Goal: Information Seeking & Learning: Learn about a topic

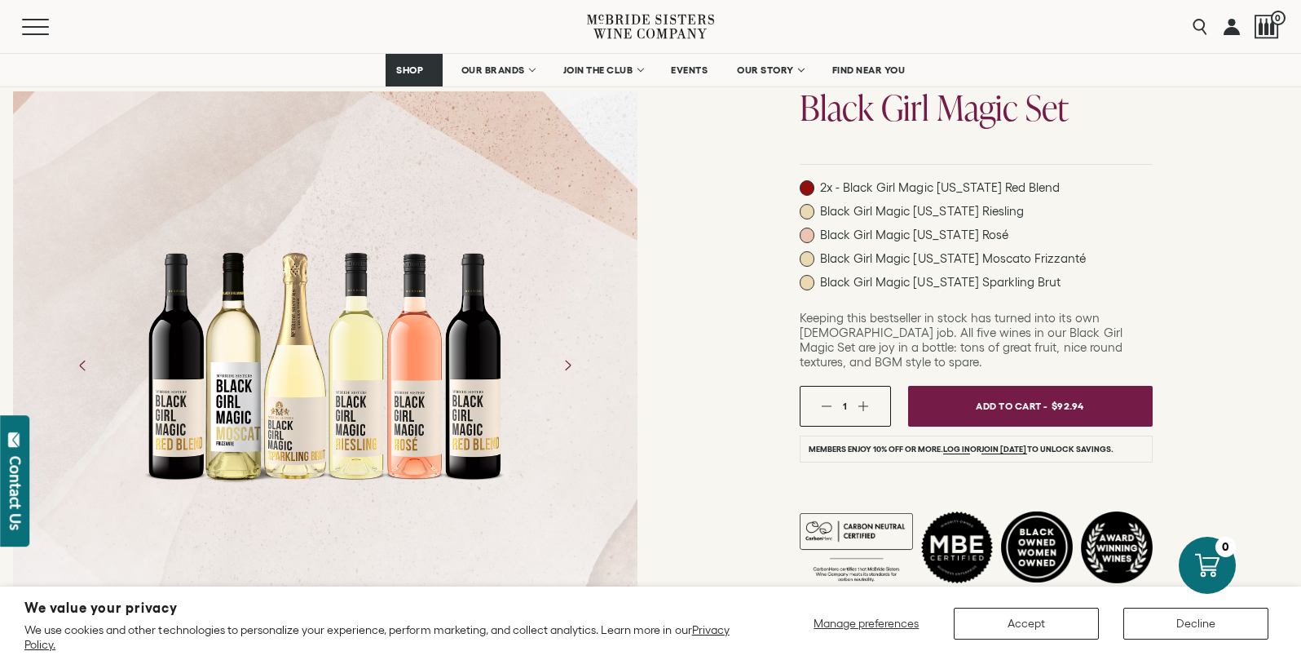
scroll to position [170, 0]
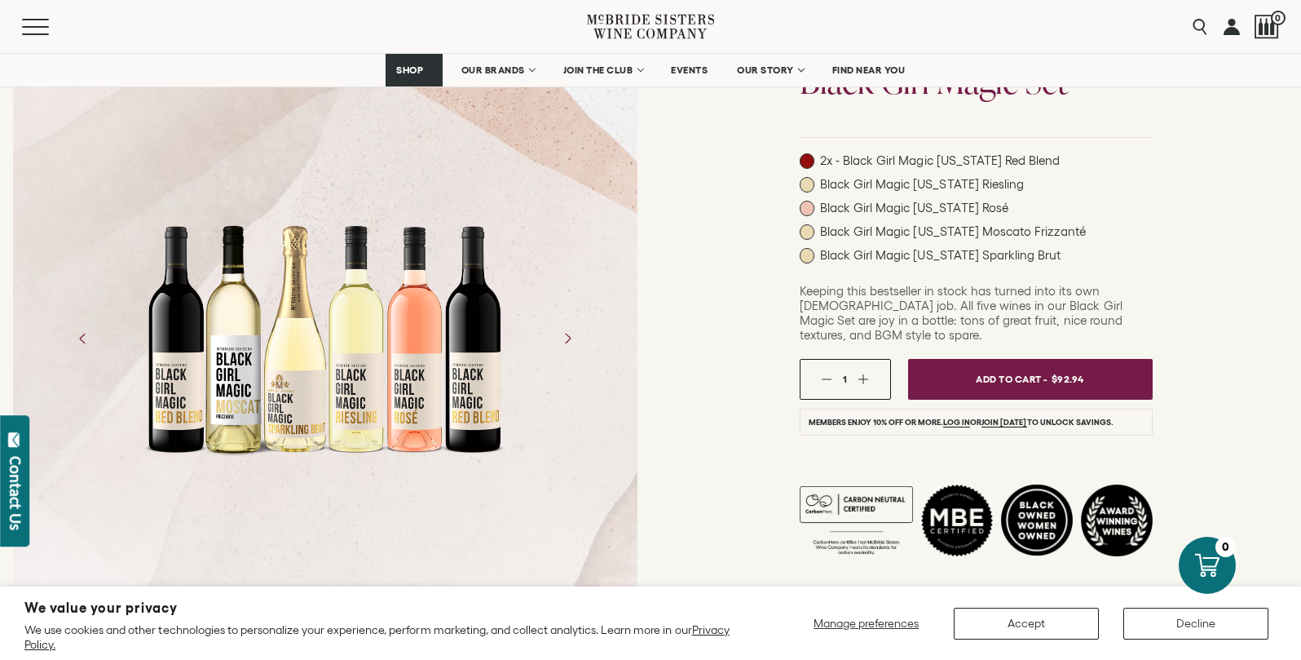
click at [954, 206] on span "Black Girl Magic California Rosé" at bounding box center [914, 208] width 188 height 15
click at [807, 210] on span at bounding box center [807, 208] width 15 height 15
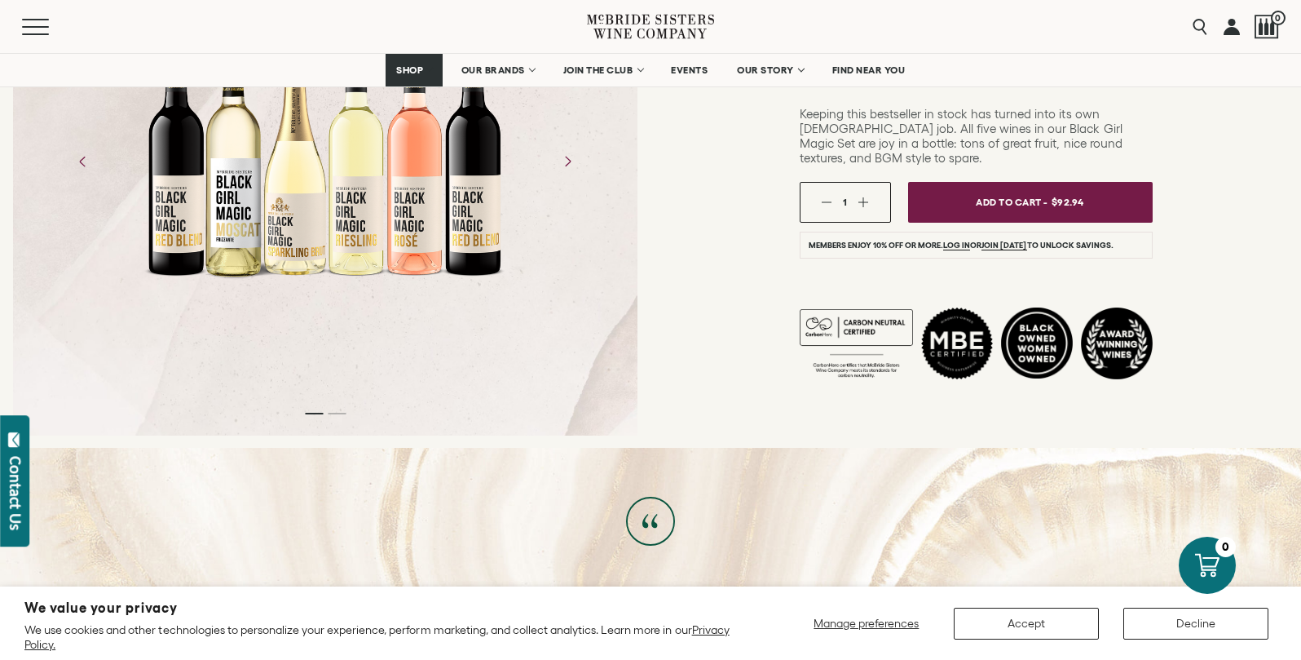
scroll to position [0, 0]
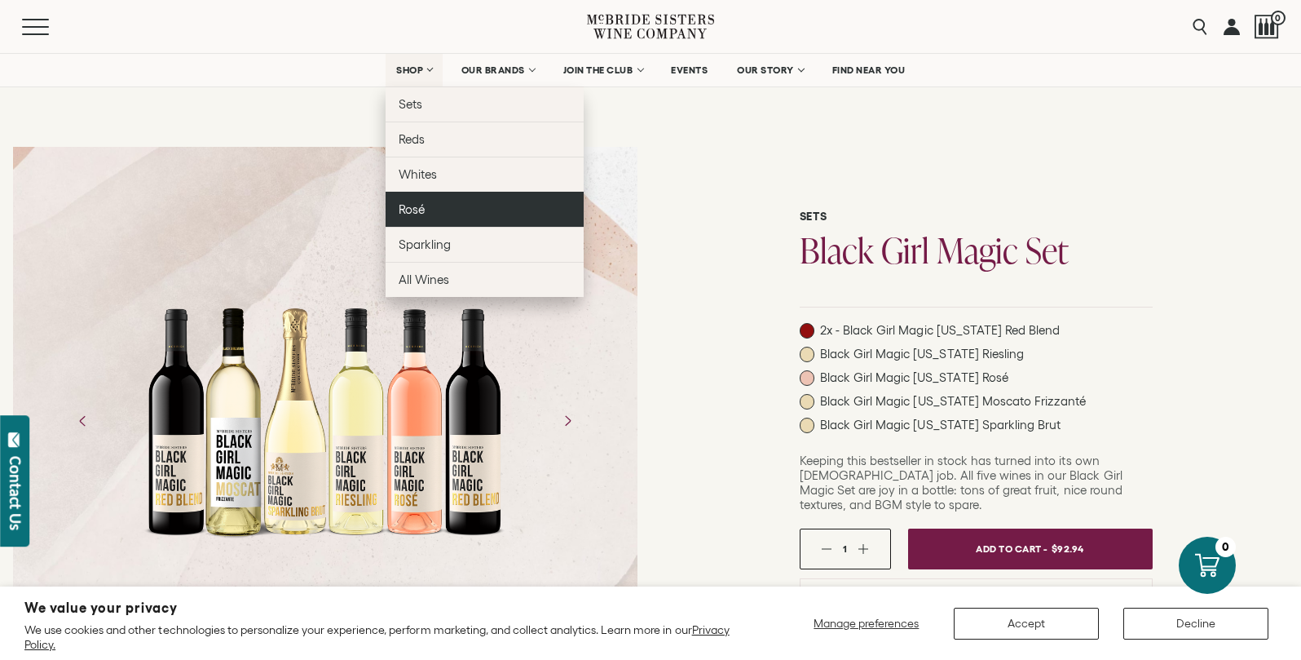
click at [419, 214] on span "Rosé" at bounding box center [412, 209] width 26 height 14
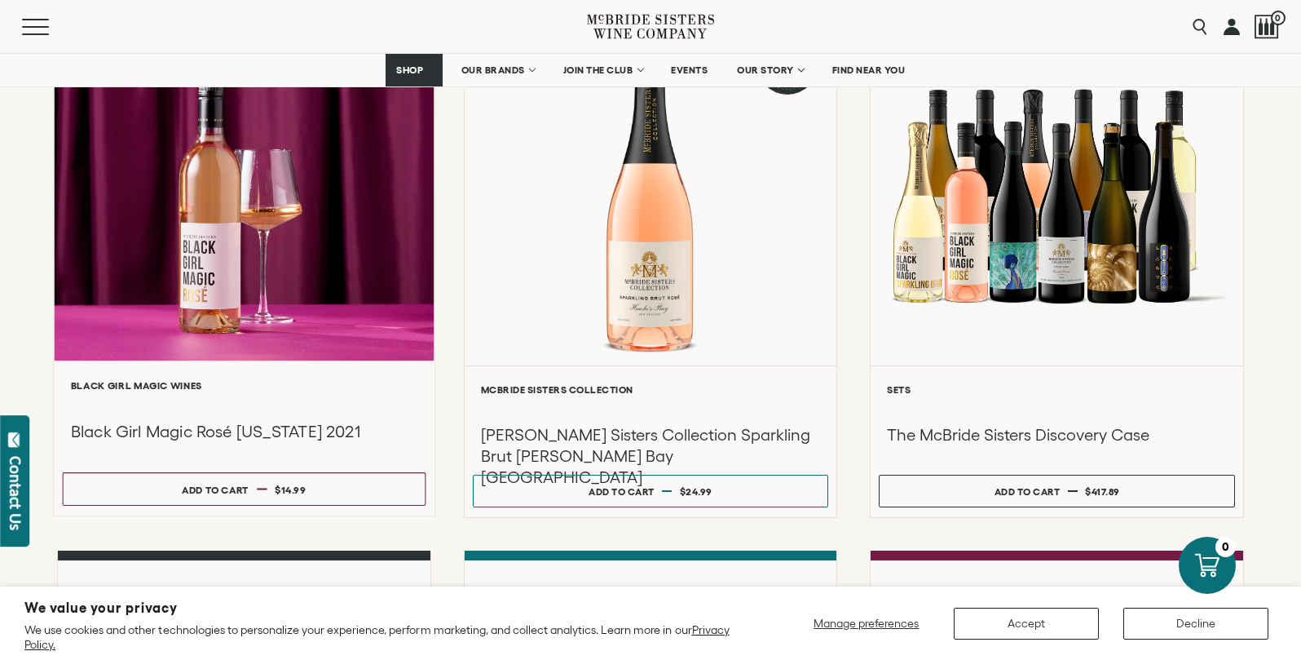
scroll to position [299, 0]
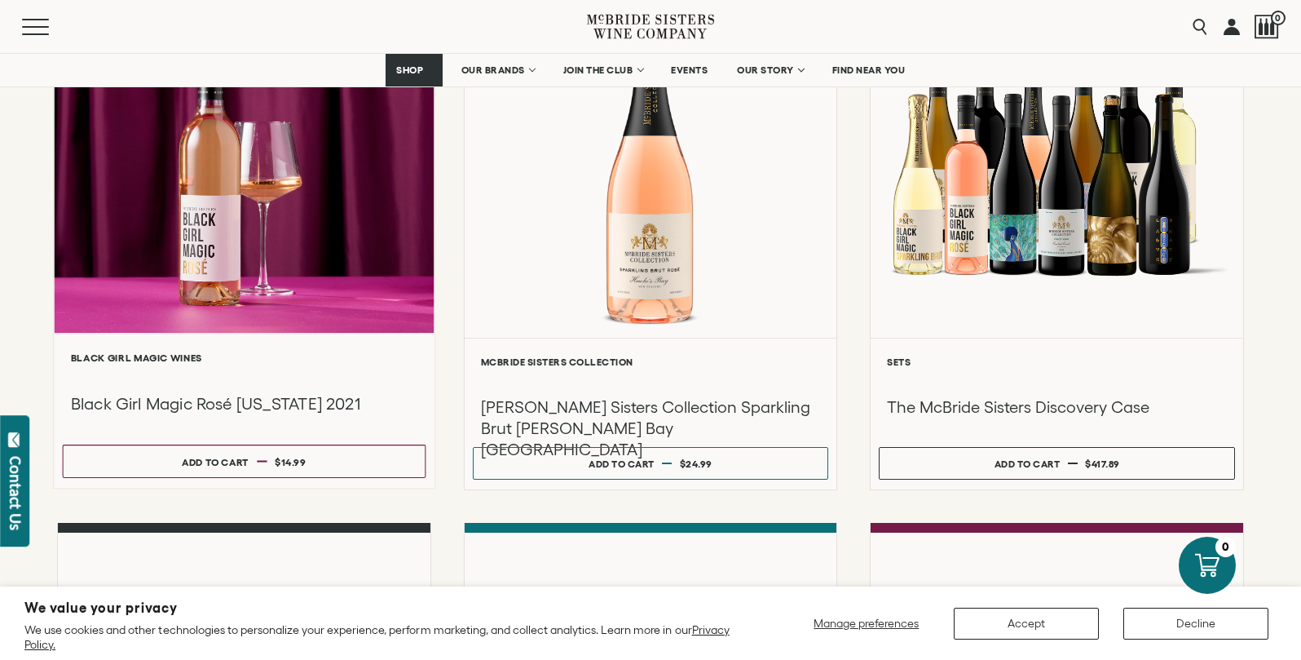
click at [289, 284] on div at bounding box center [244, 158] width 380 height 347
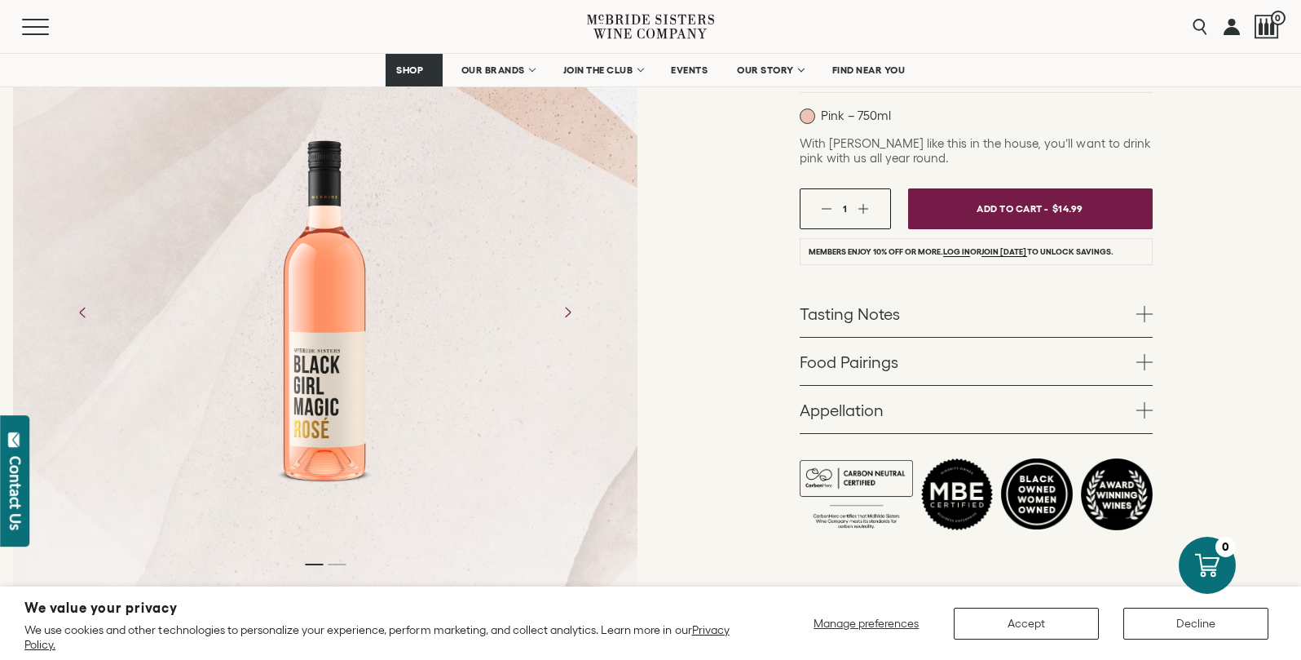
scroll to position [295, 0]
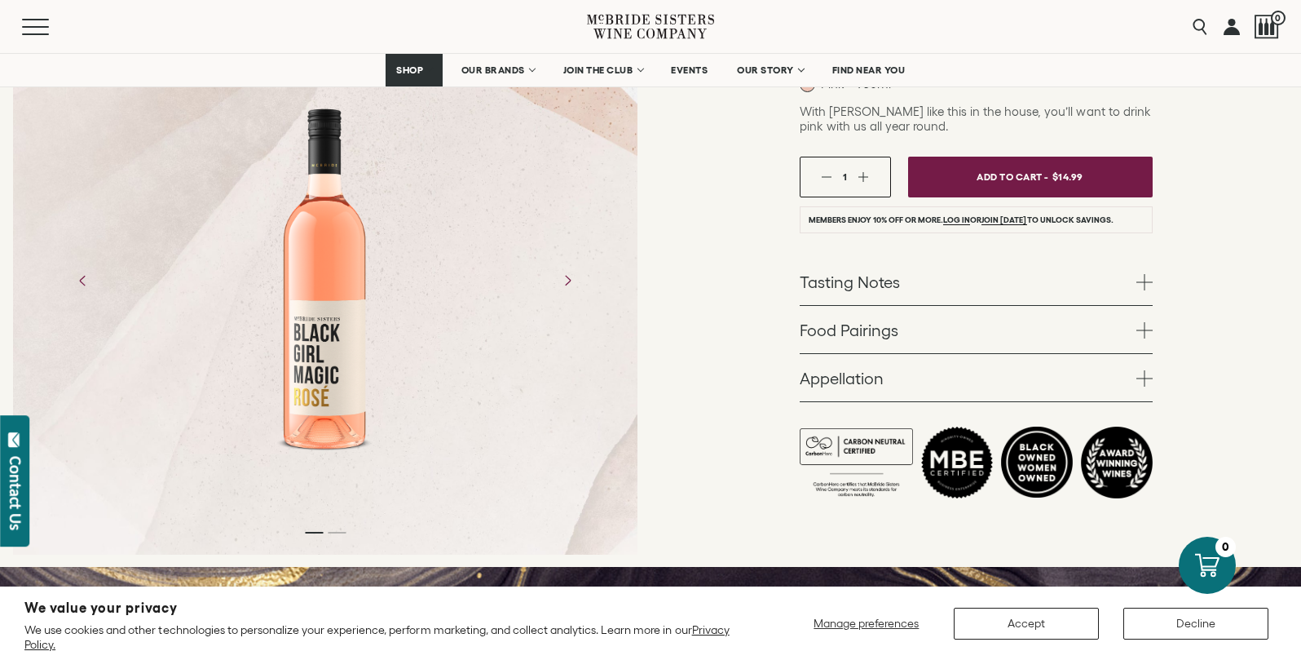
click at [890, 284] on link "Tasting Notes" at bounding box center [976, 281] width 353 height 47
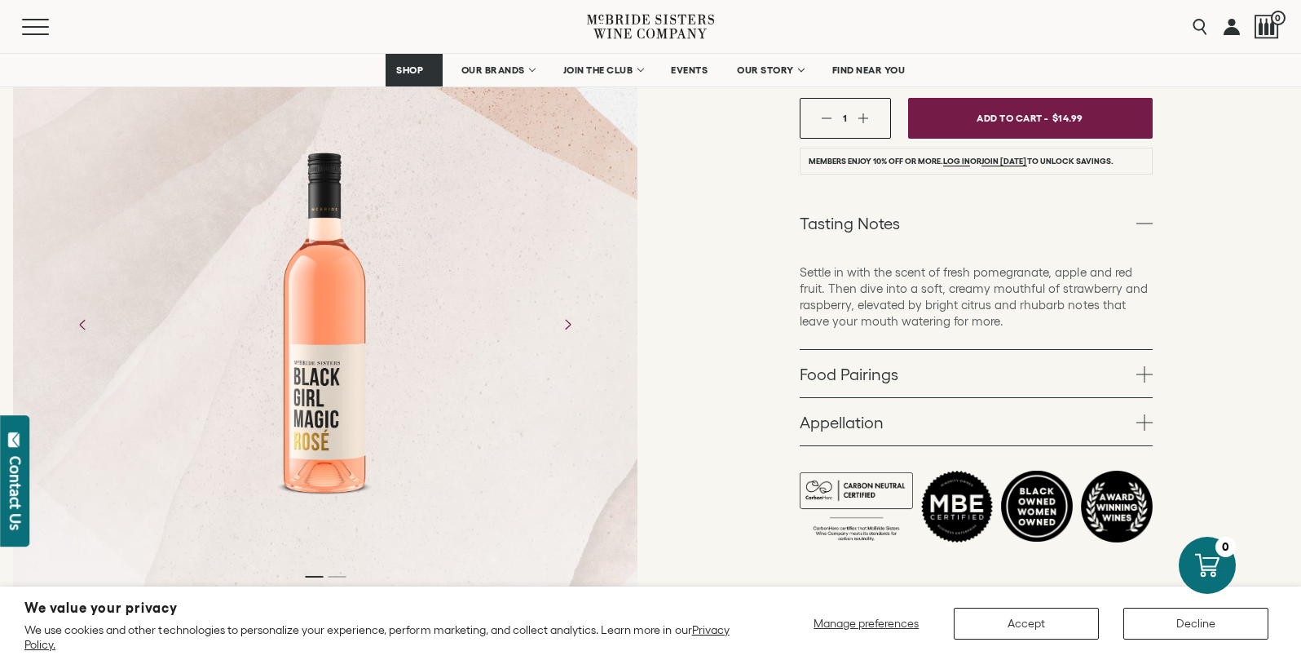
scroll to position [396, 0]
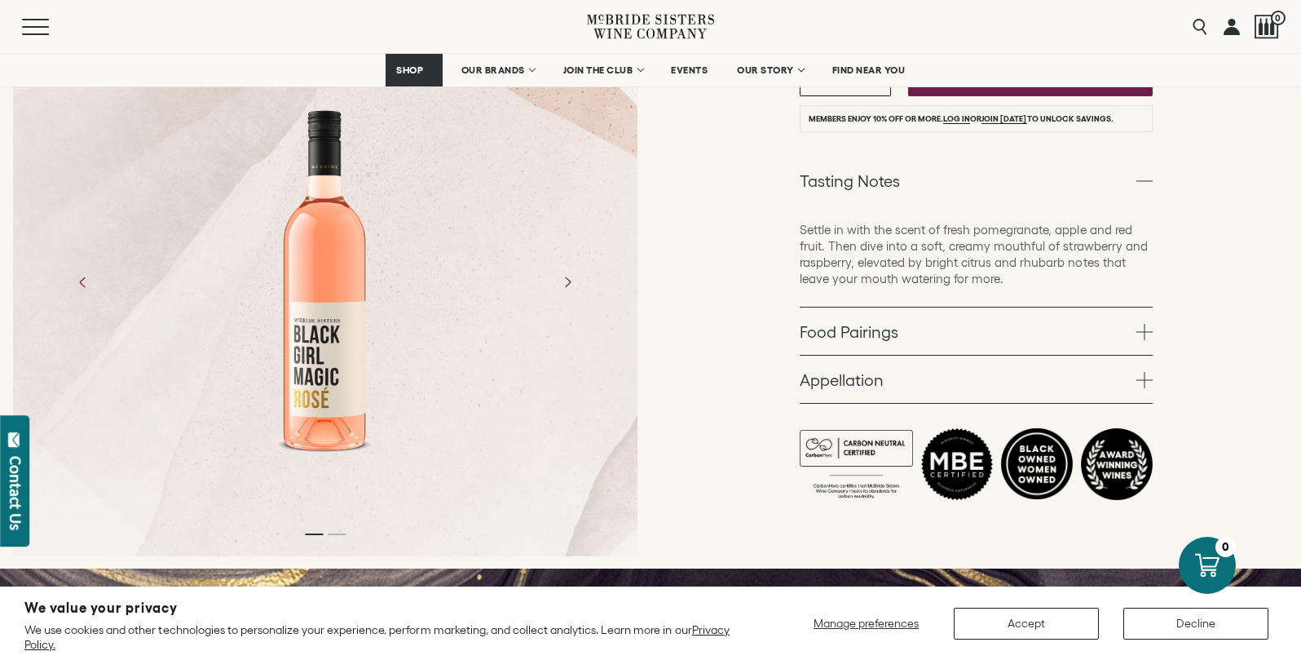
click at [851, 342] on link "Food Pairings" at bounding box center [976, 330] width 353 height 47
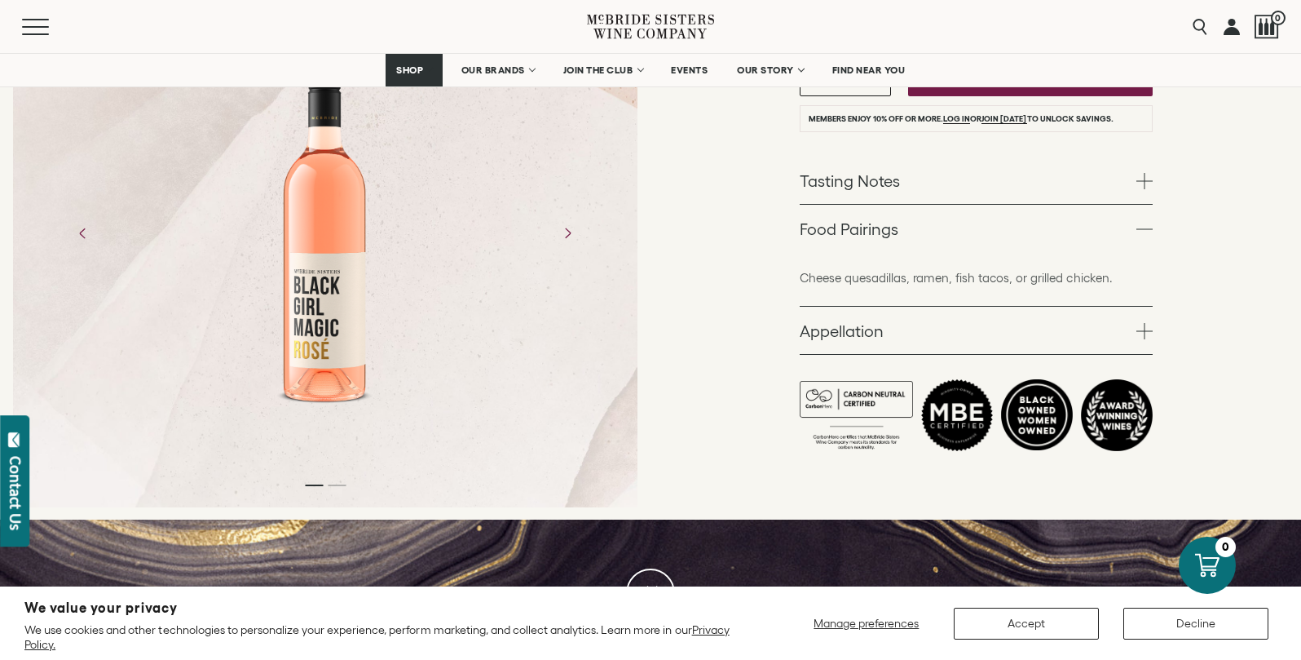
scroll to position [404, 0]
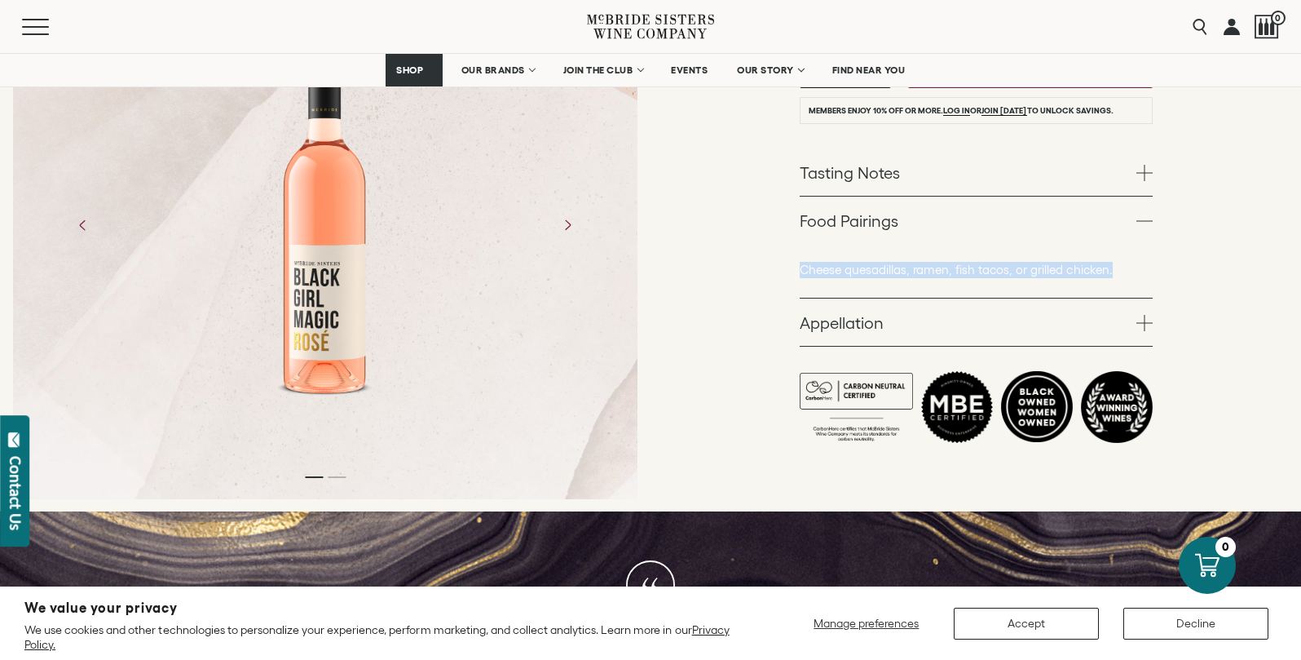
drag, startPoint x: 1112, startPoint y: 270, endPoint x: 797, endPoint y: 272, distance: 314.7
click at [797, 272] on div "Black Girl Magic Wines Black Girl Magic Rosé California 2021 Pink – 750ml With …" at bounding box center [976, 120] width 651 height 783
copy p "Cheese quesadillas, ramen, fish tacos, or grilled chicken."
click at [984, 312] on link "Appellation" at bounding box center [976, 321] width 353 height 47
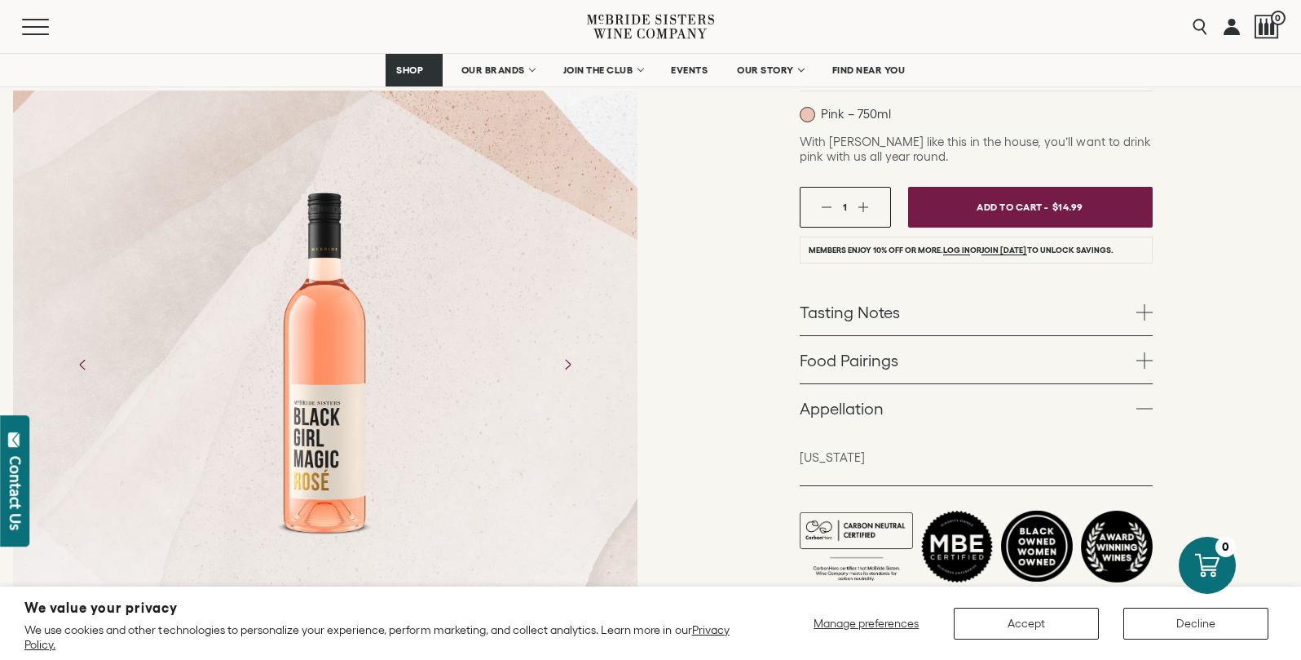
scroll to position [267, 0]
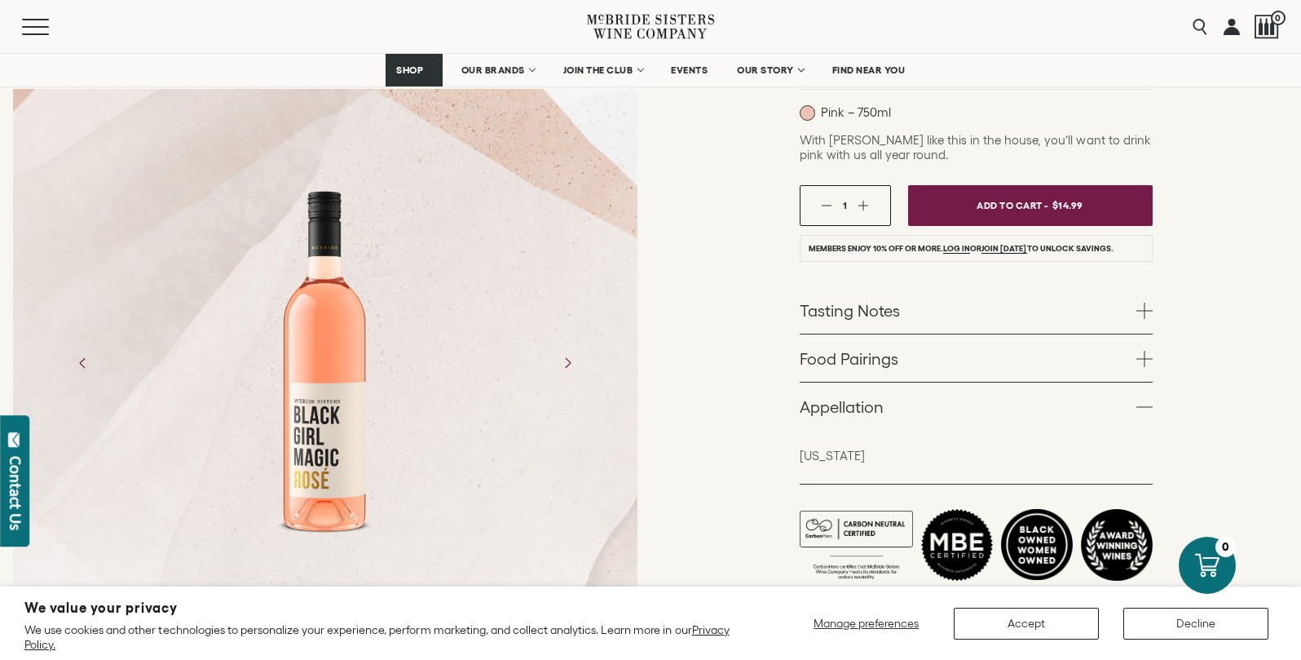
click at [879, 316] on link "Tasting Notes" at bounding box center [976, 309] width 353 height 47
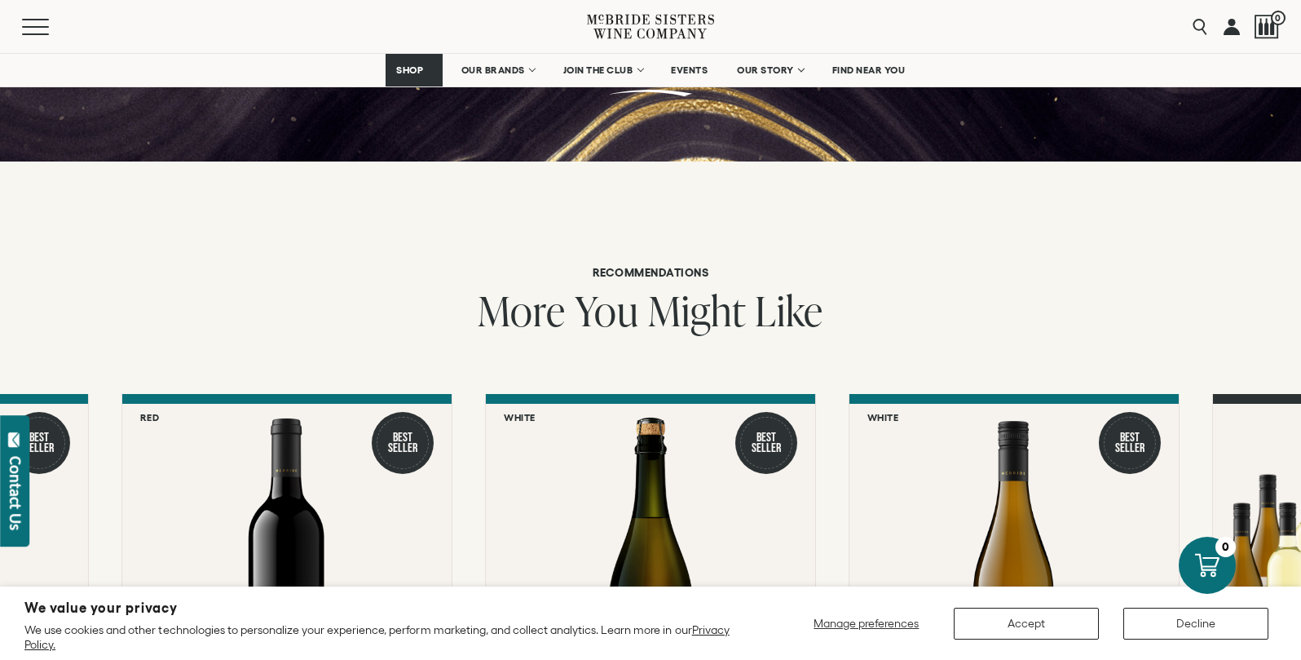
scroll to position [1359, 0]
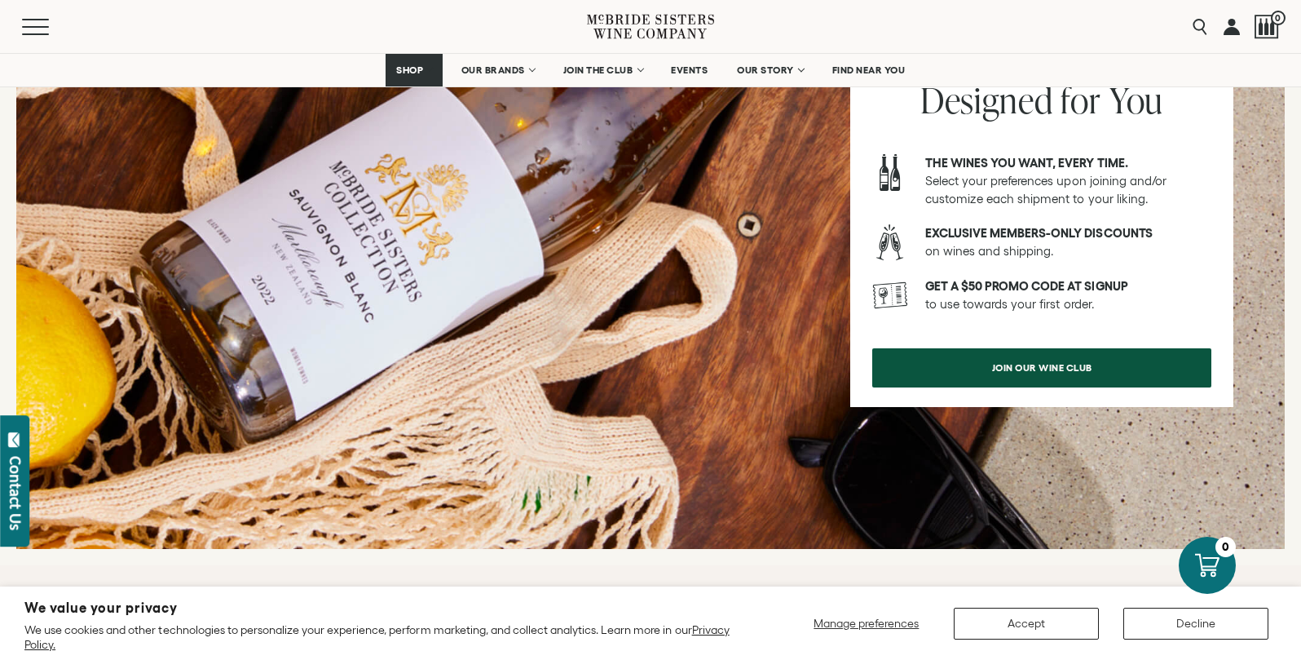
scroll to position [2453, 0]
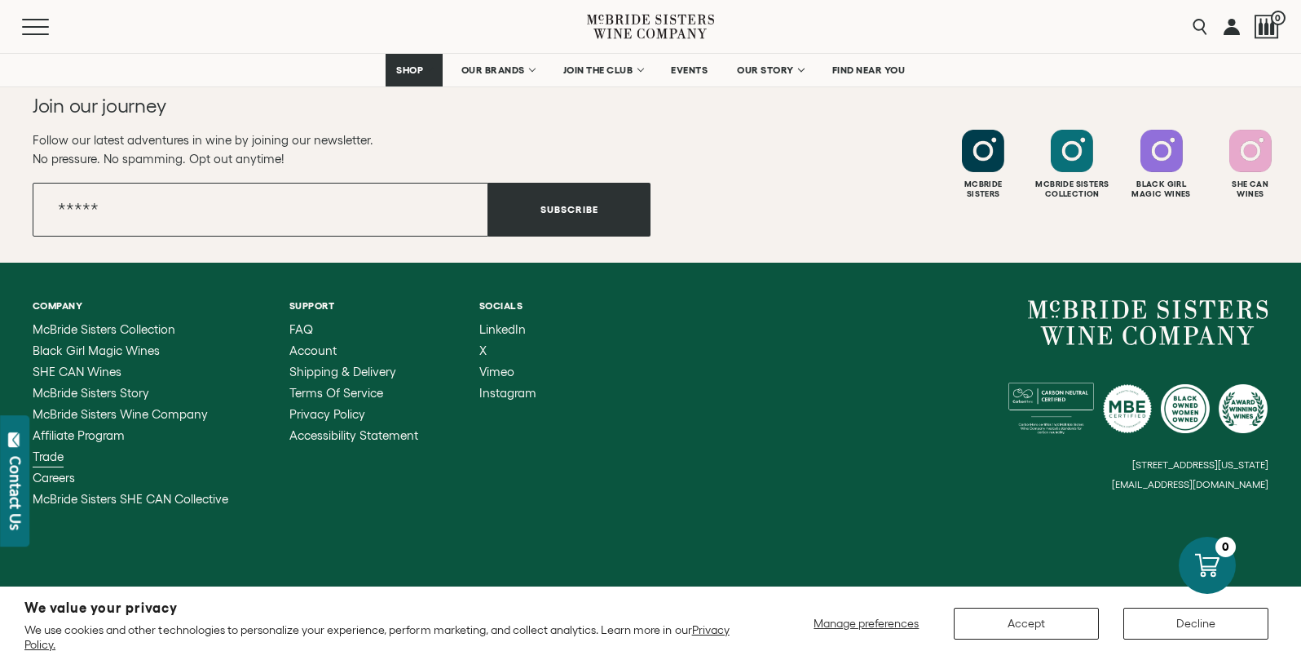
click at [54, 452] on span "Trade" at bounding box center [48, 456] width 31 height 14
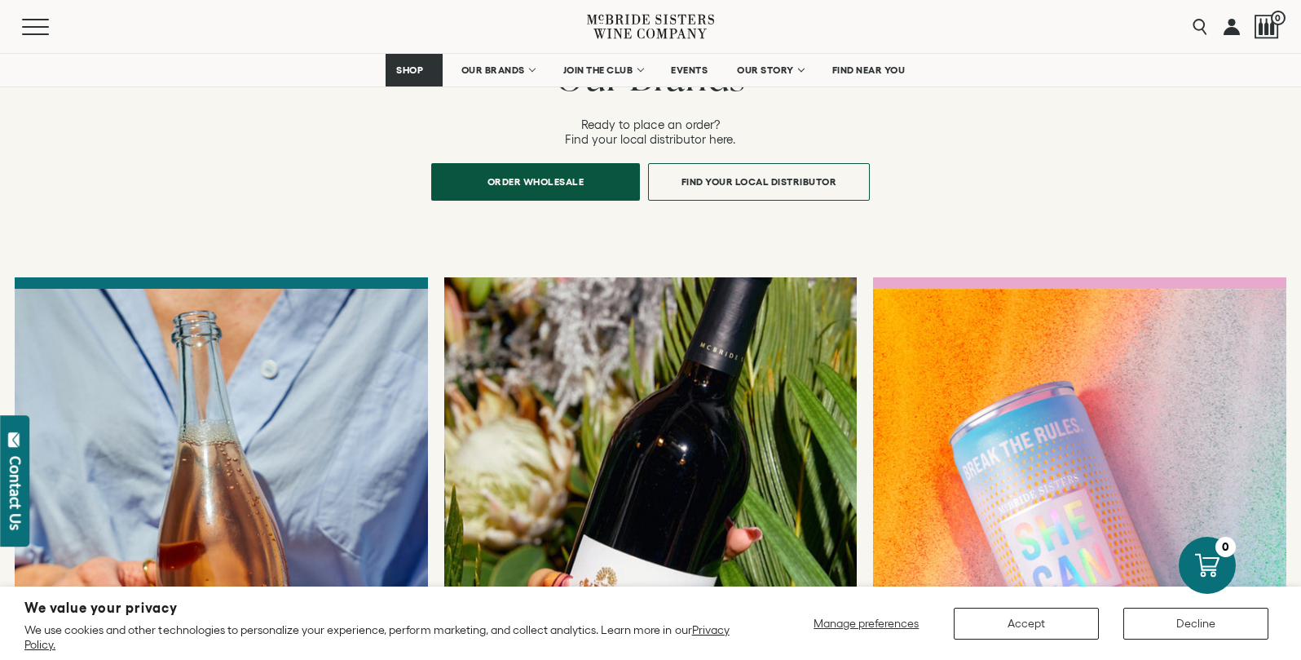
scroll to position [1077, 0]
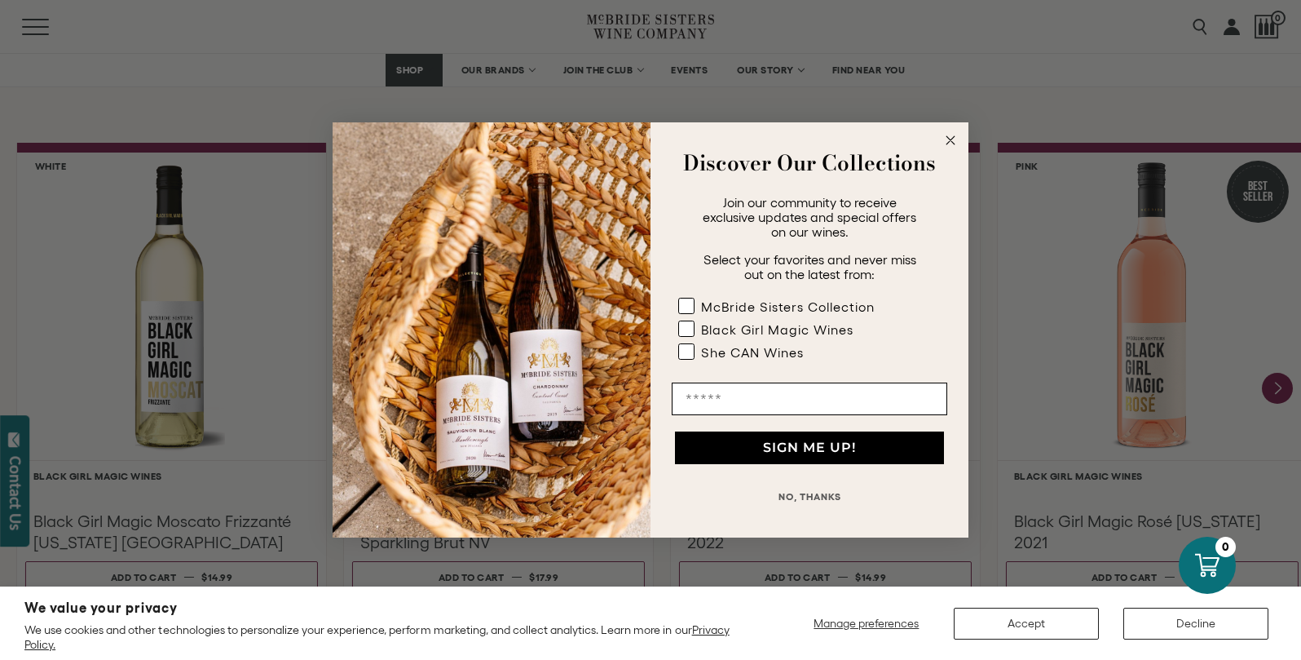
scroll to position [1384, 0]
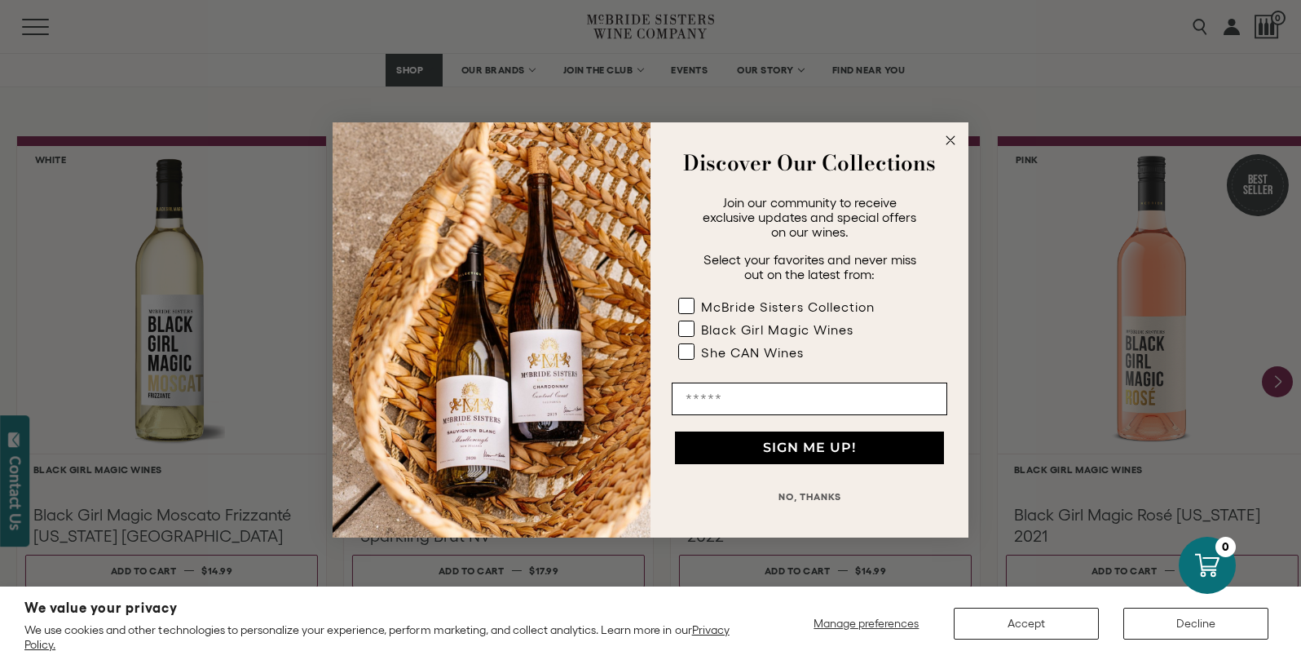
click at [952, 135] on circle "Close dialog" at bounding box center [951, 140] width 19 height 19
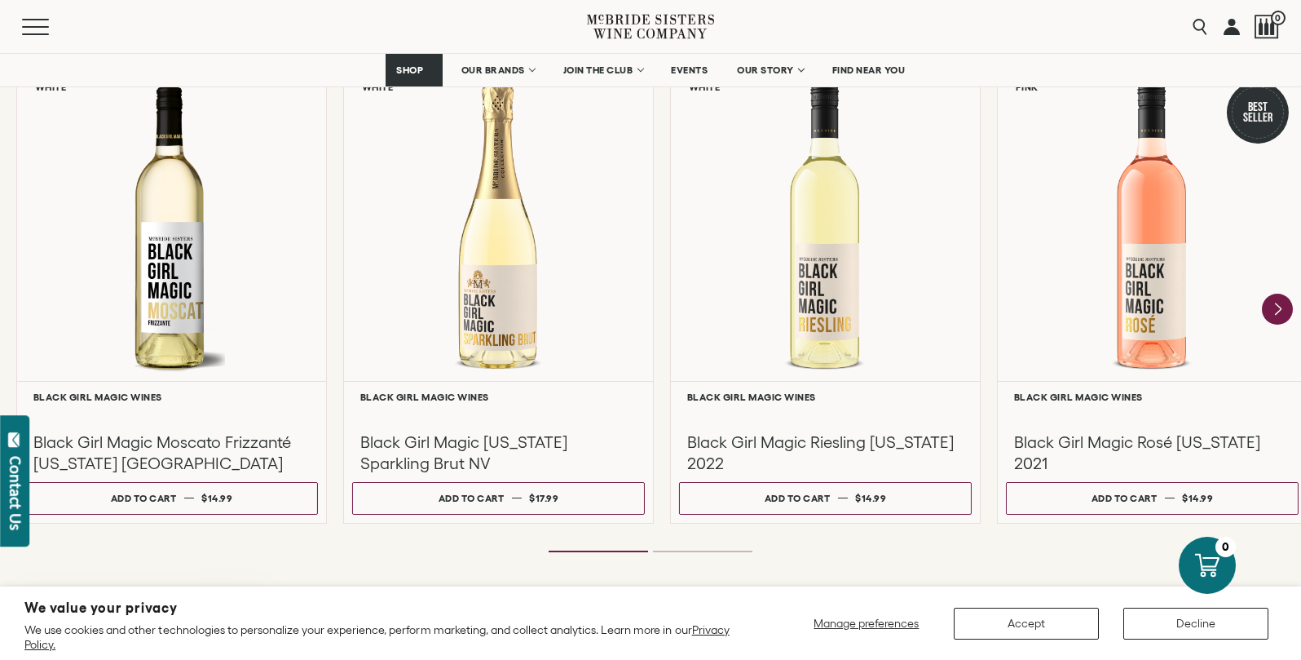
scroll to position [1541, 0]
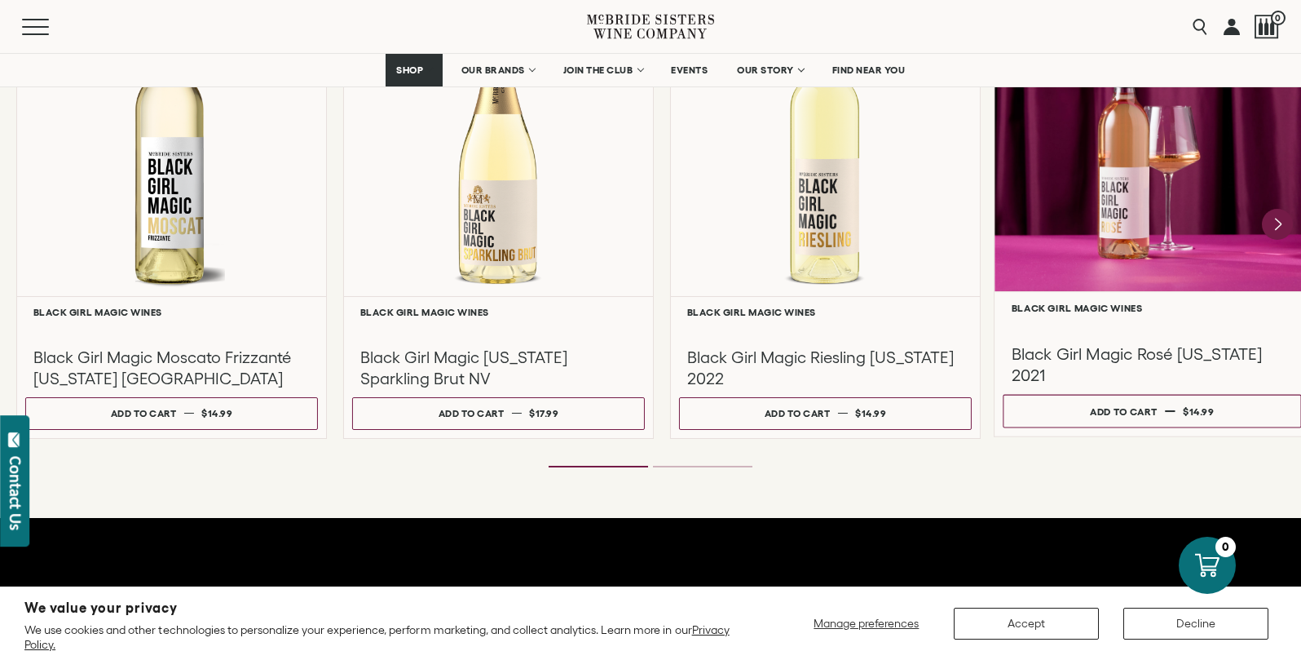
click at [1110, 210] on div at bounding box center [1153, 134] width 316 height 314
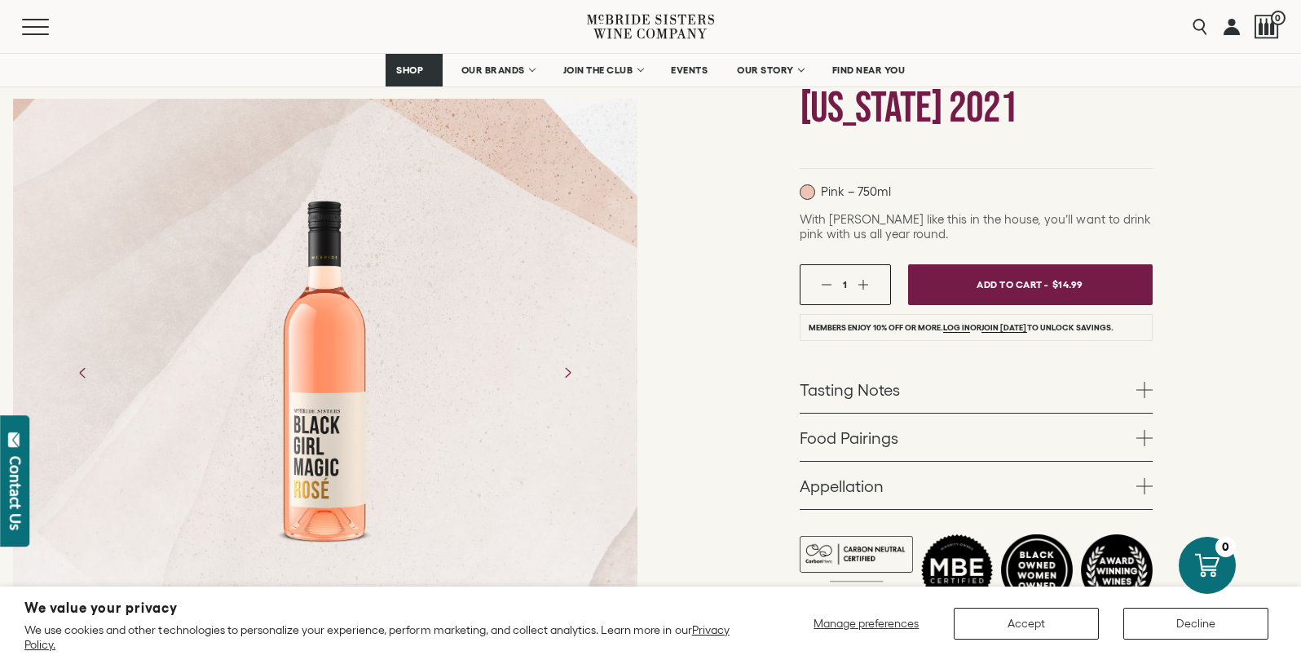
scroll to position [296, 0]
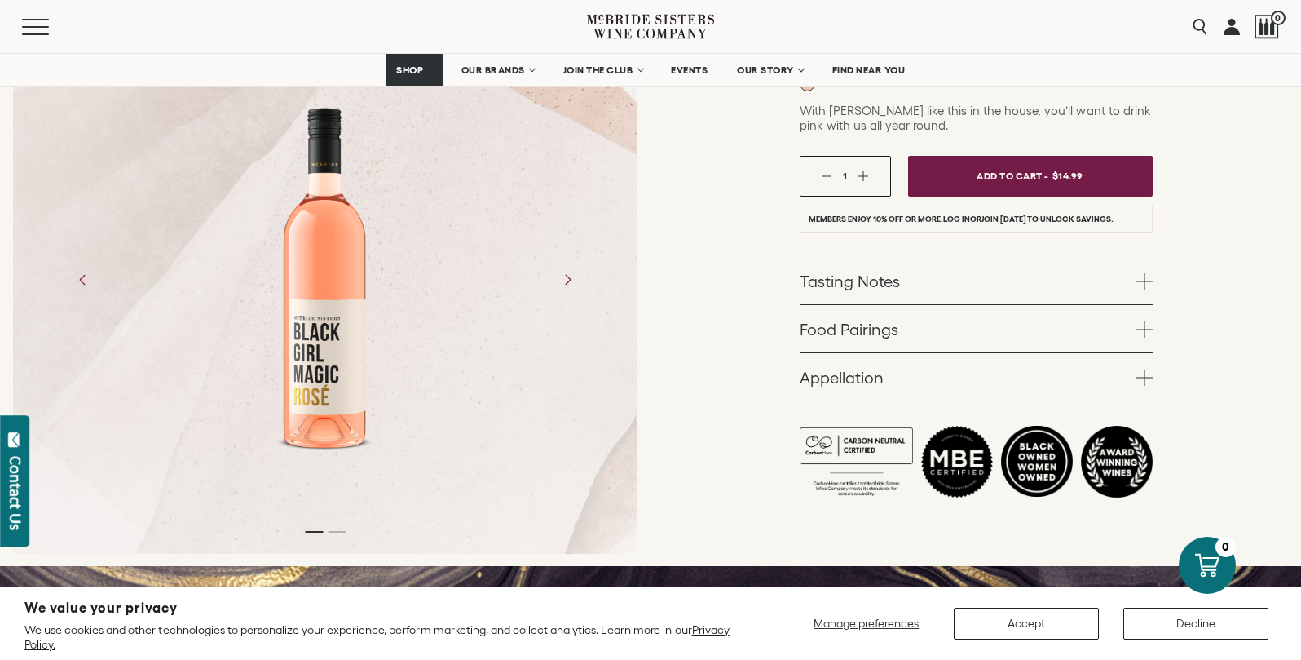
click at [885, 382] on link "Appellation" at bounding box center [976, 376] width 353 height 47
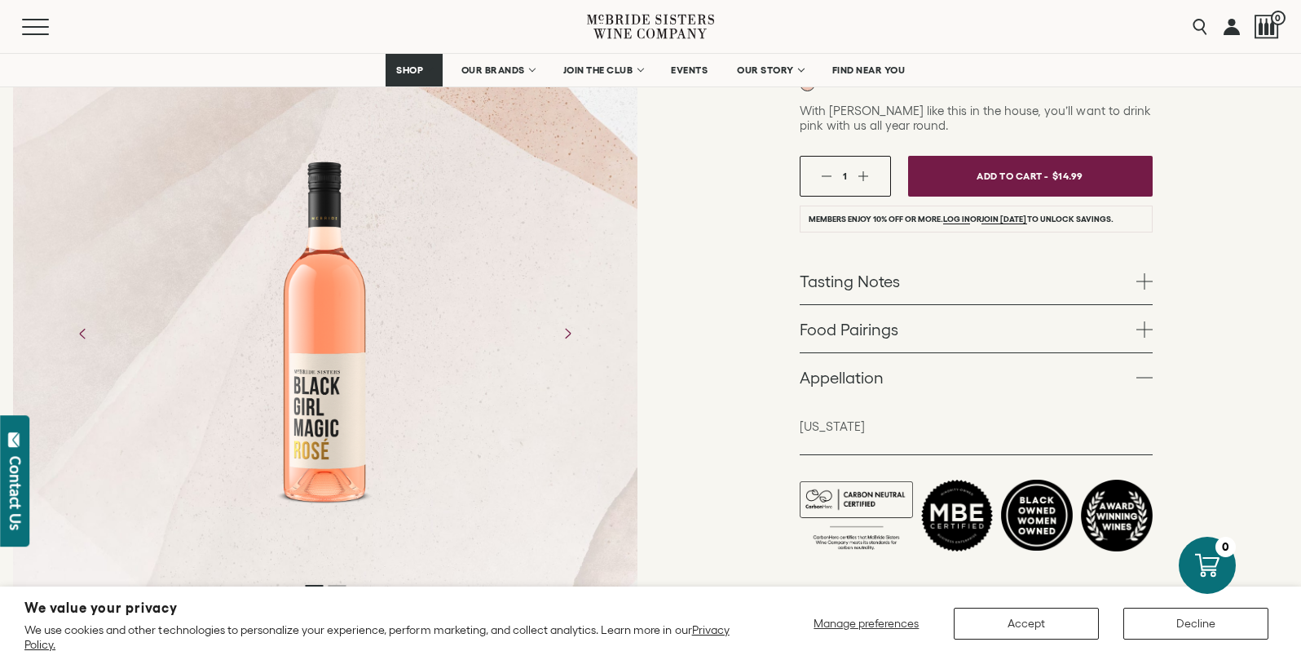
click at [879, 321] on link "Food Pairings" at bounding box center [976, 328] width 353 height 47
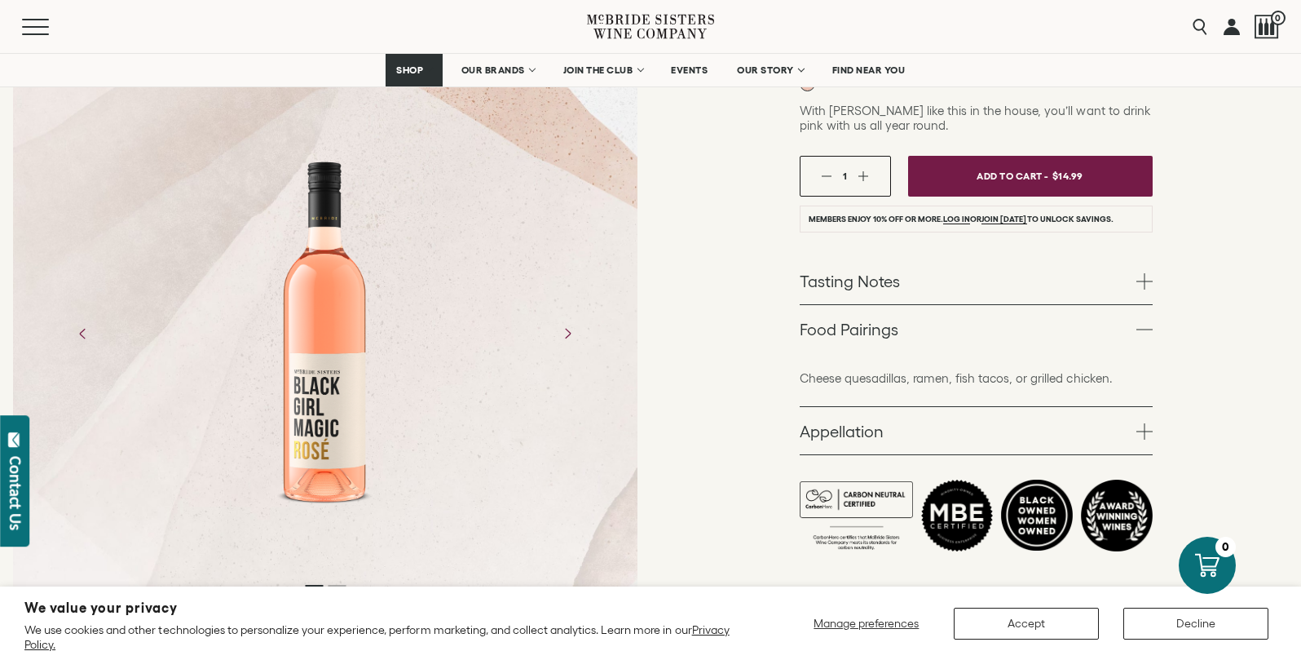
click at [879, 291] on link "Tasting Notes" at bounding box center [976, 280] width 353 height 47
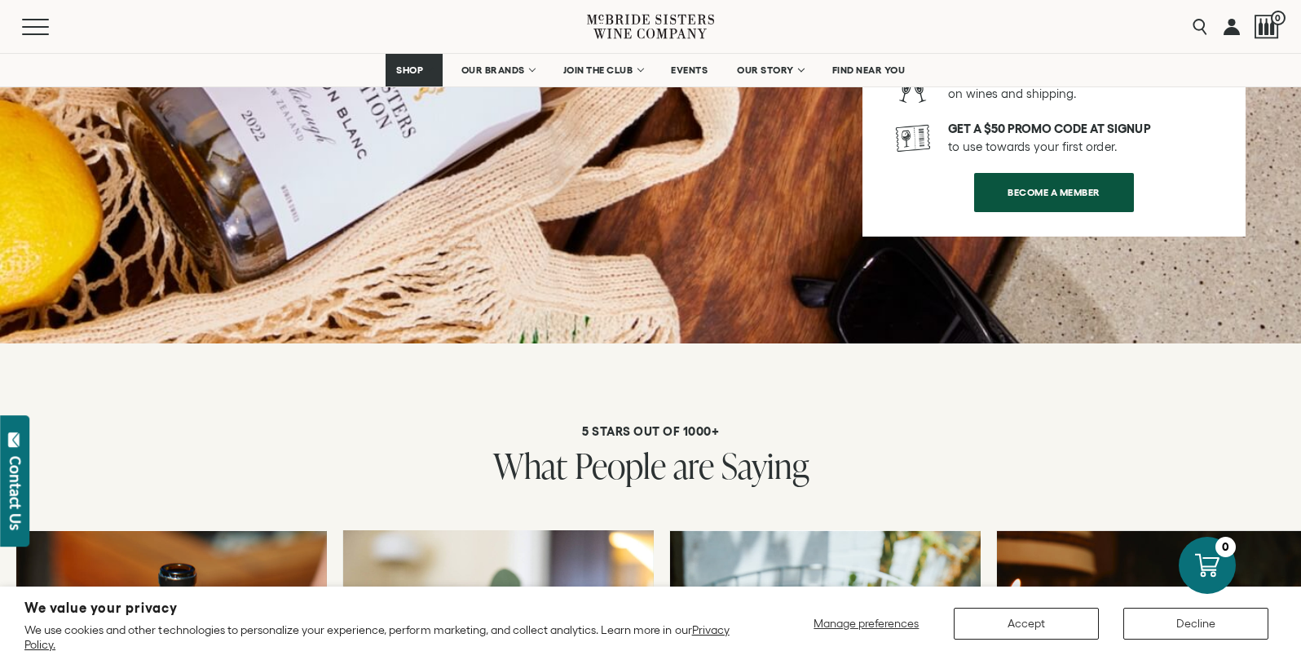
scroll to position [2733, 0]
